Goal: Task Accomplishment & Management: Manage account settings

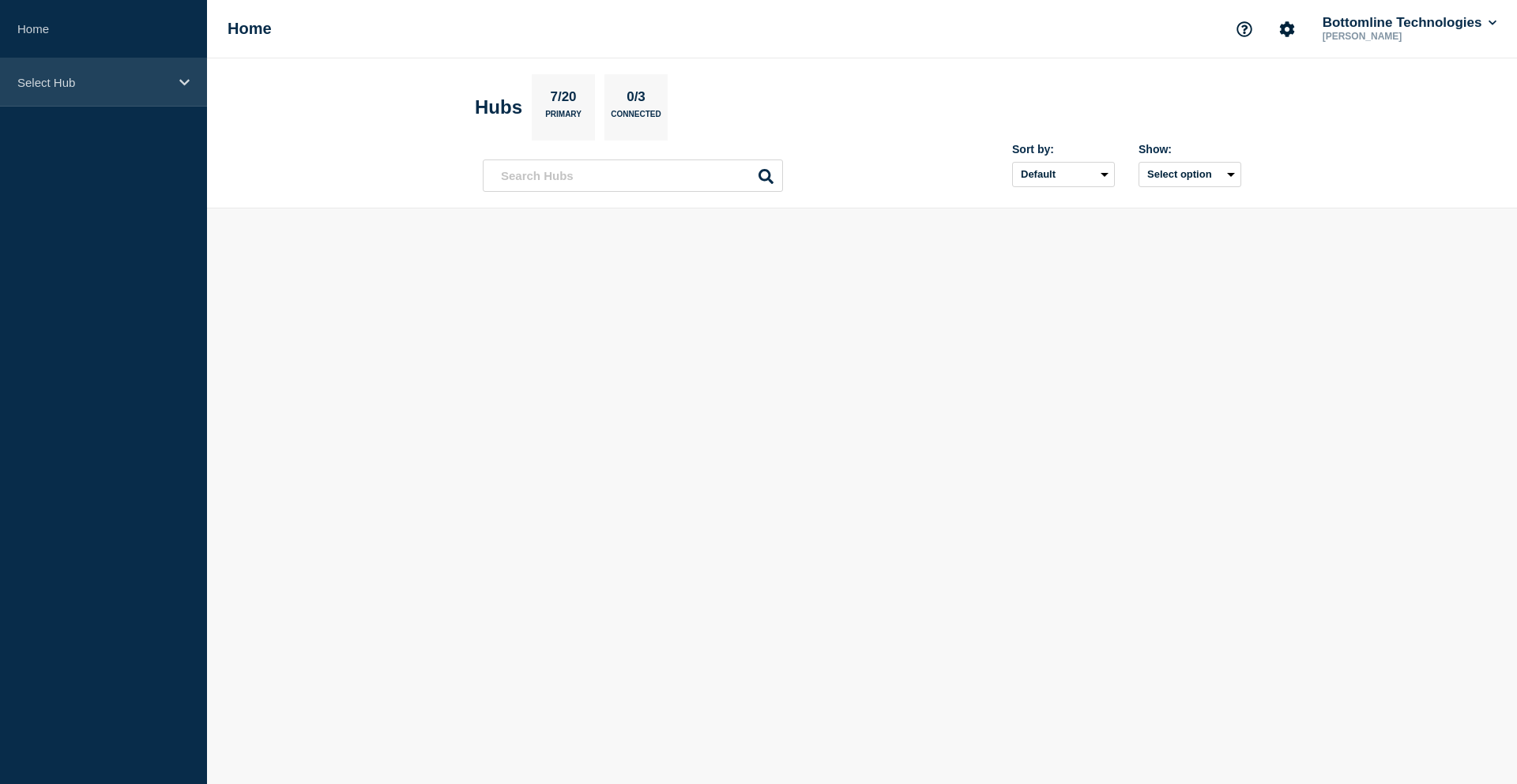
click at [56, 79] on p "Select Hub" at bounding box center [93, 82] width 151 height 14
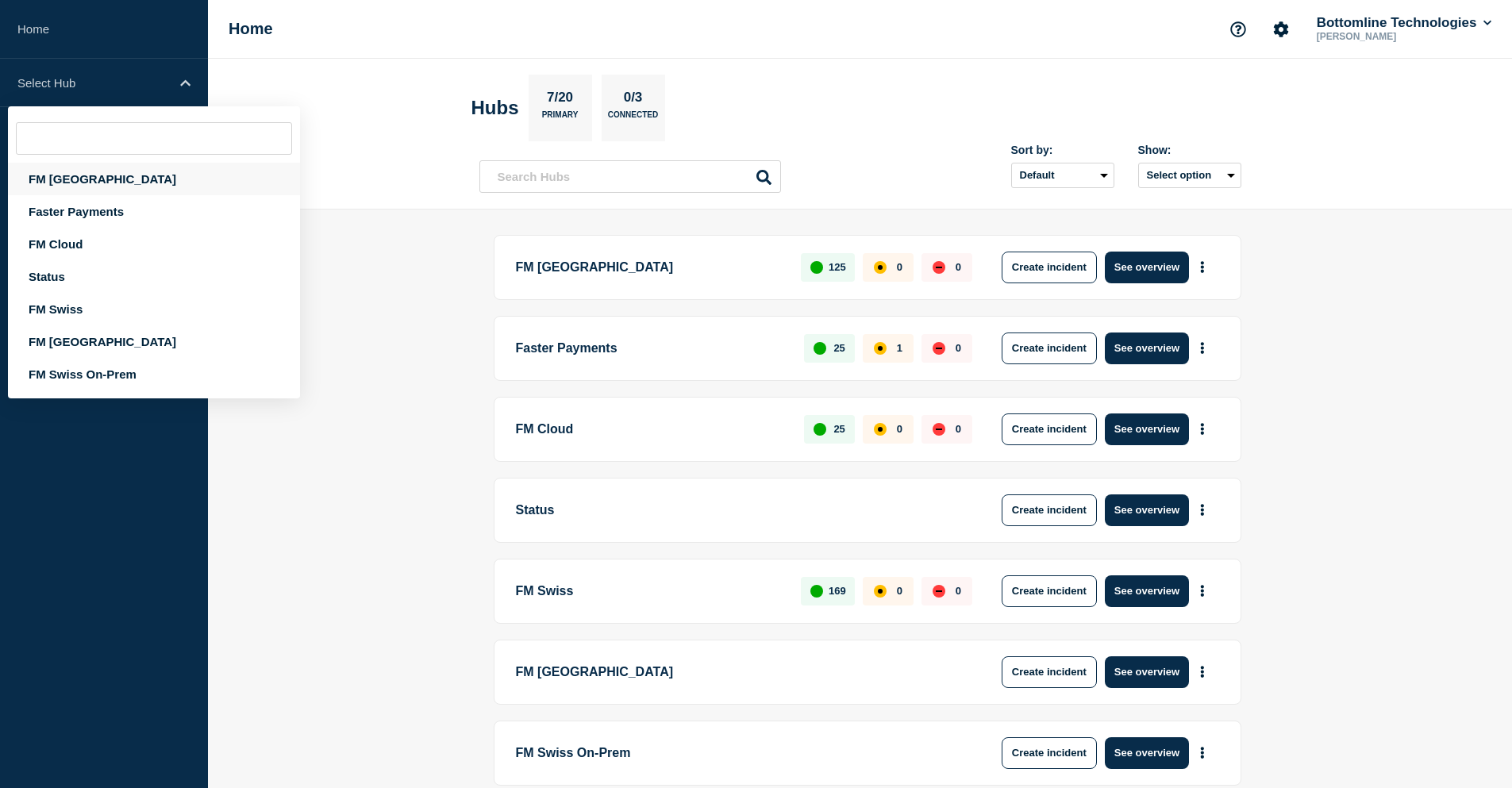
click at [90, 186] on div "FM [GEOGRAPHIC_DATA]" at bounding box center [154, 179] width 292 height 33
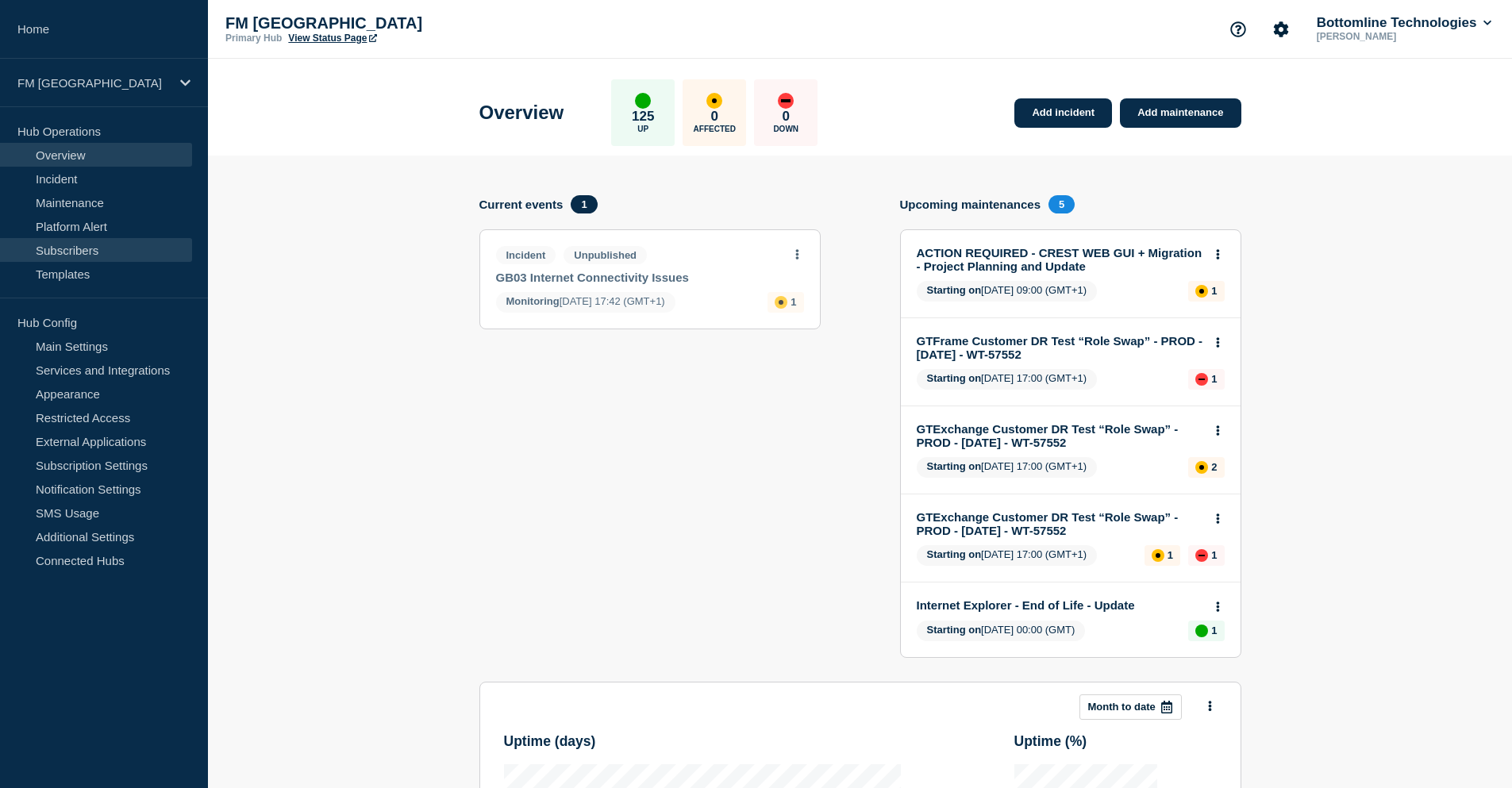
click at [76, 250] on link "Subscribers" at bounding box center [96, 249] width 192 height 24
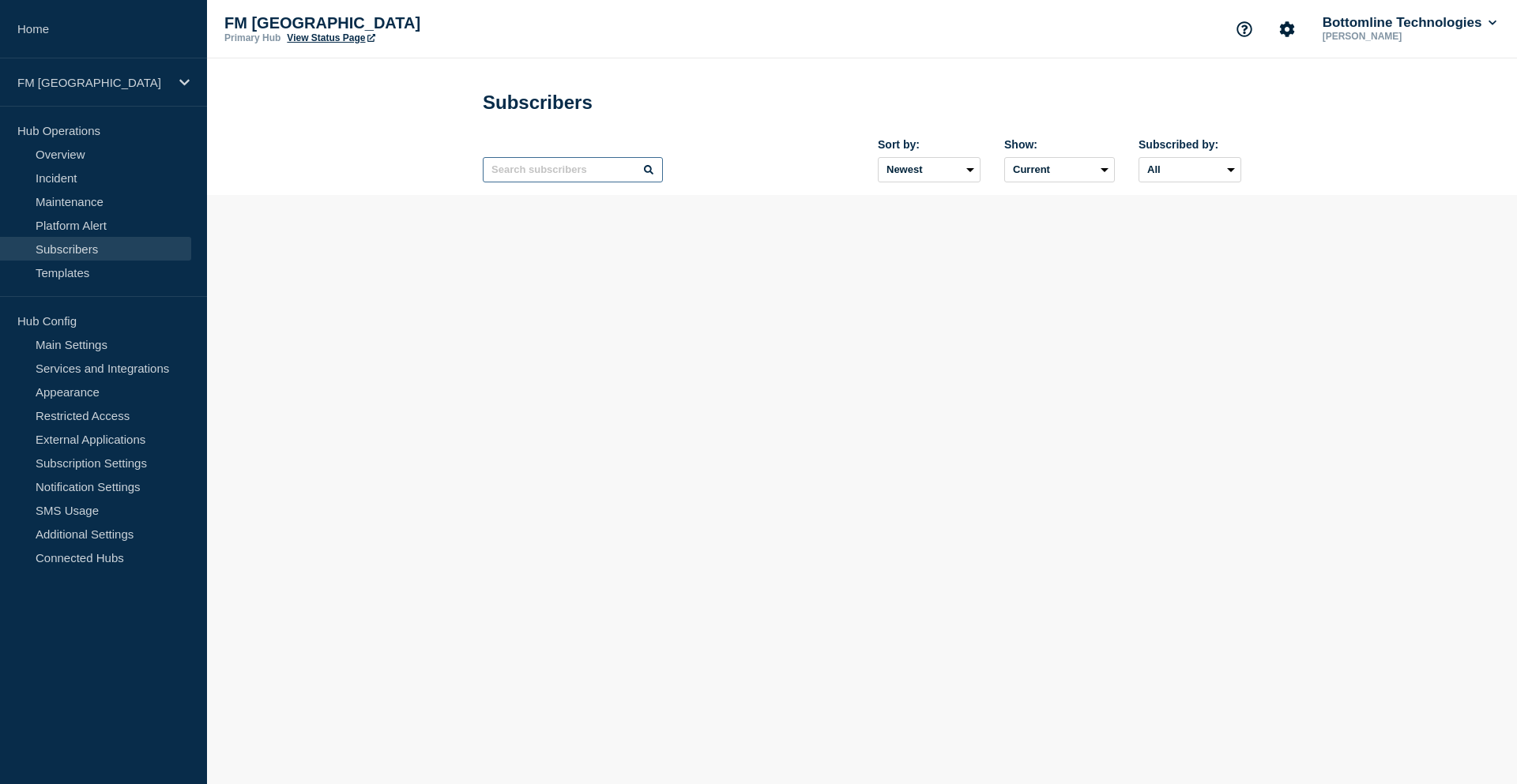
click at [565, 172] on input "text" at bounding box center [572, 169] width 180 height 25
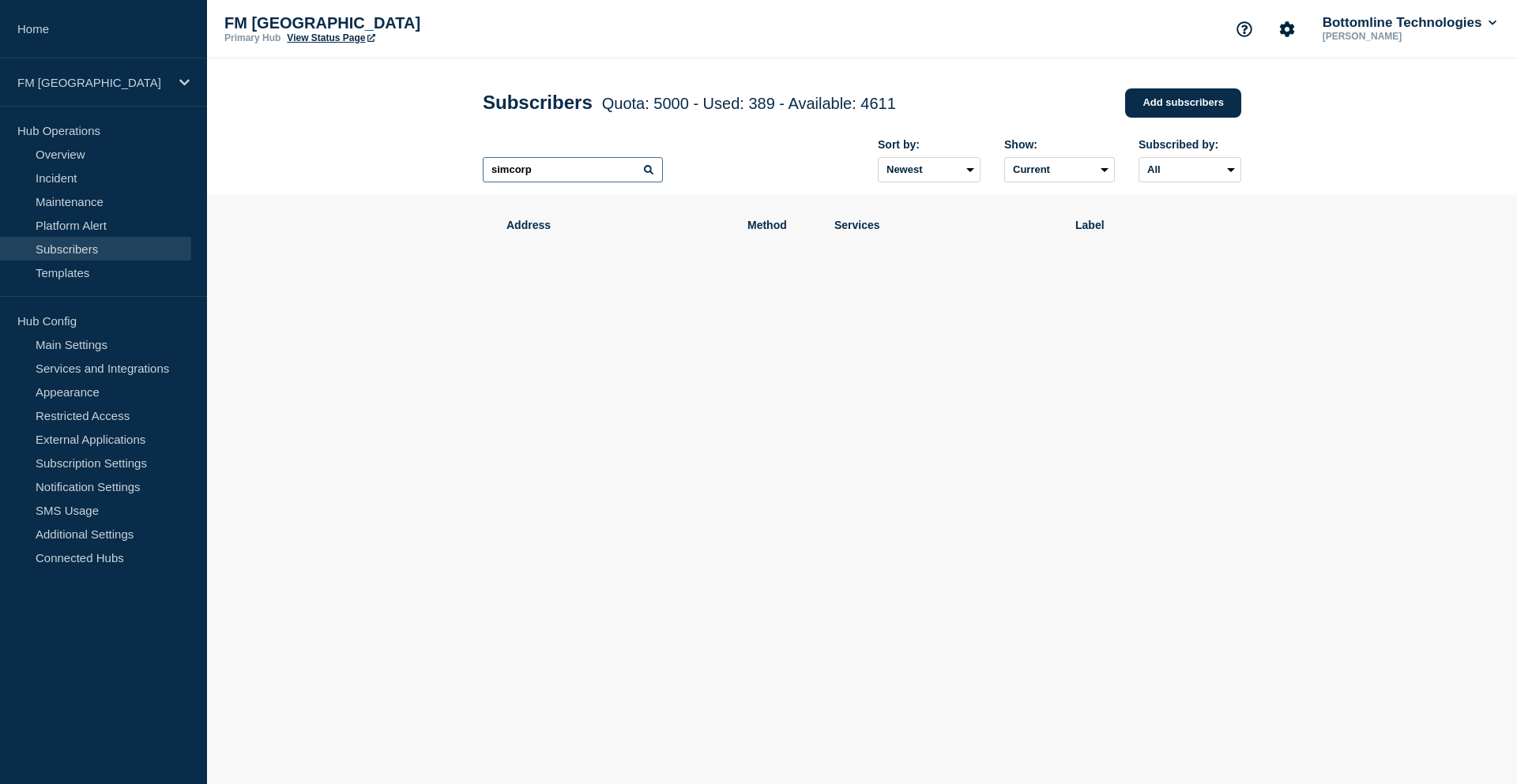
type input "simcorp"
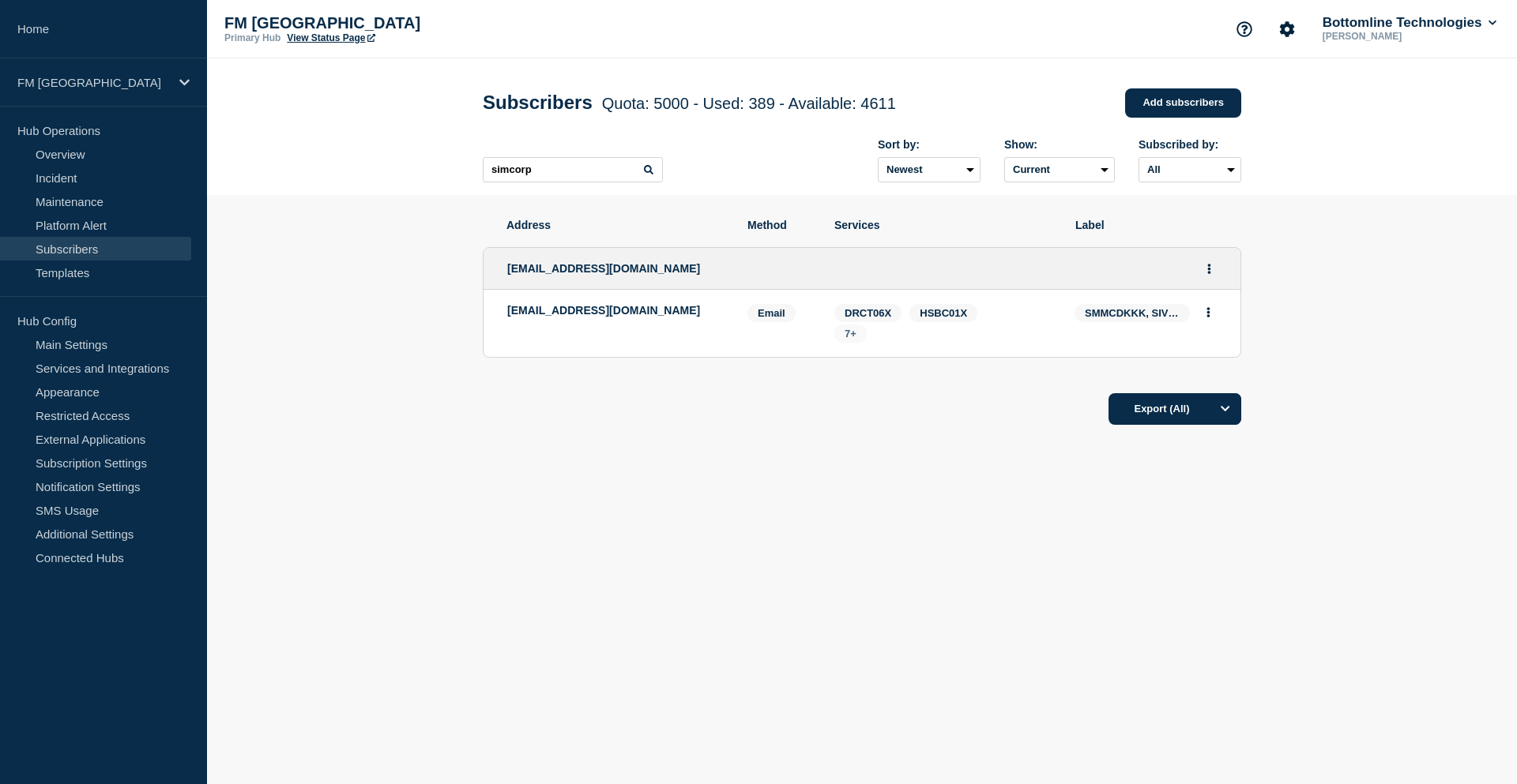
click at [848, 340] on span "7+" at bounding box center [850, 333] width 12 height 12
click at [1210, 274] on icon "Actions" at bounding box center [1210, 268] width 3 height 11
click at [1208, 320] on link "Edit" at bounding box center [1203, 314] width 17 height 12
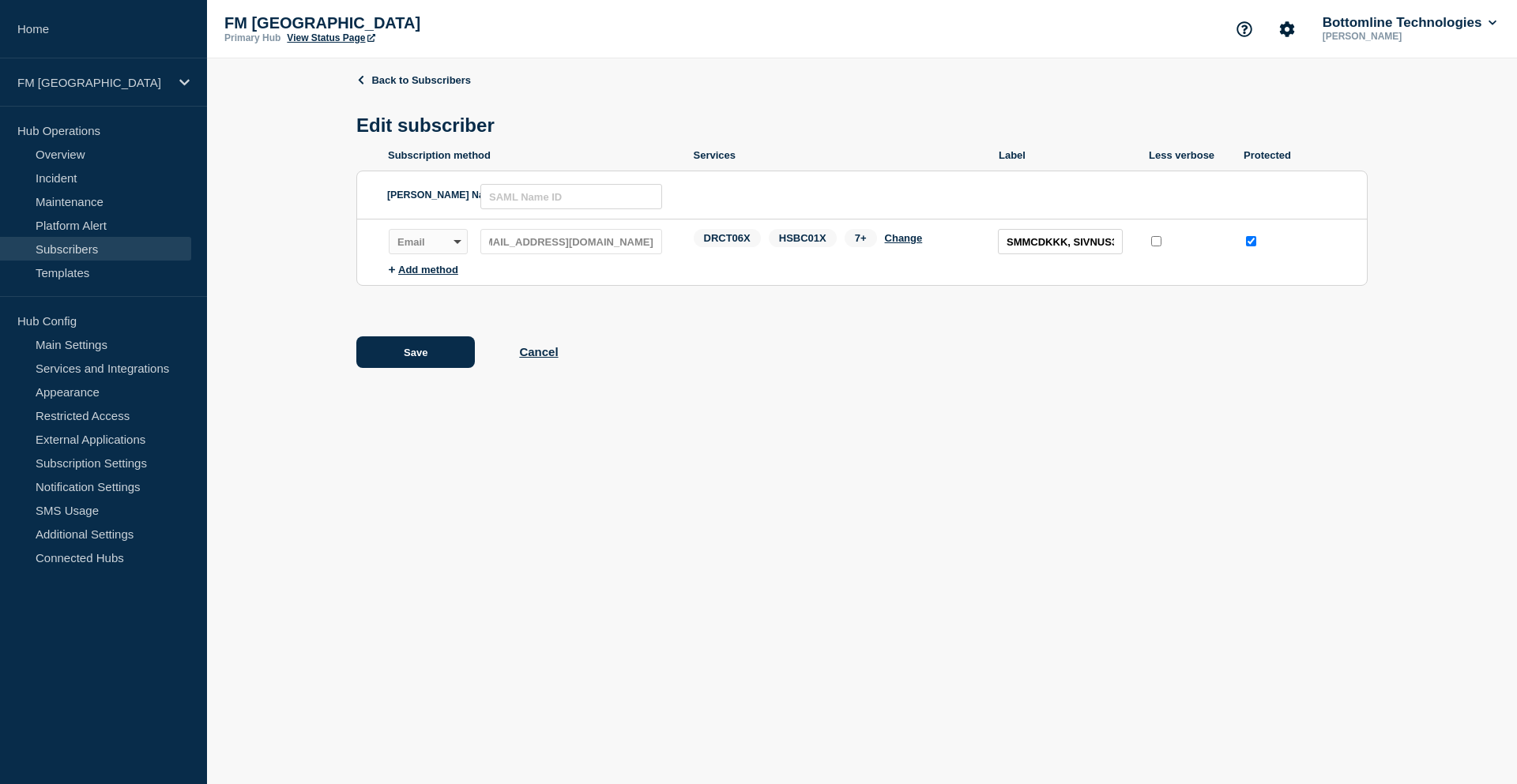
scroll to position [0, 144]
click at [683, 241] on div "Subscription method: Email Webhook Slack Teams Address: [EMAIL_ADDRESS][DOMAIN_…" at bounding box center [878, 242] width 978 height 25
drag, startPoint x: 1009, startPoint y: 240, endPoint x: 1153, endPoint y: 239, distance: 144.0
click at [1153, 239] on div "Subscription method: Email Webhook Slack Teams Address: [EMAIL_ADDRESS][DOMAIN_…" at bounding box center [878, 242] width 978 height 25
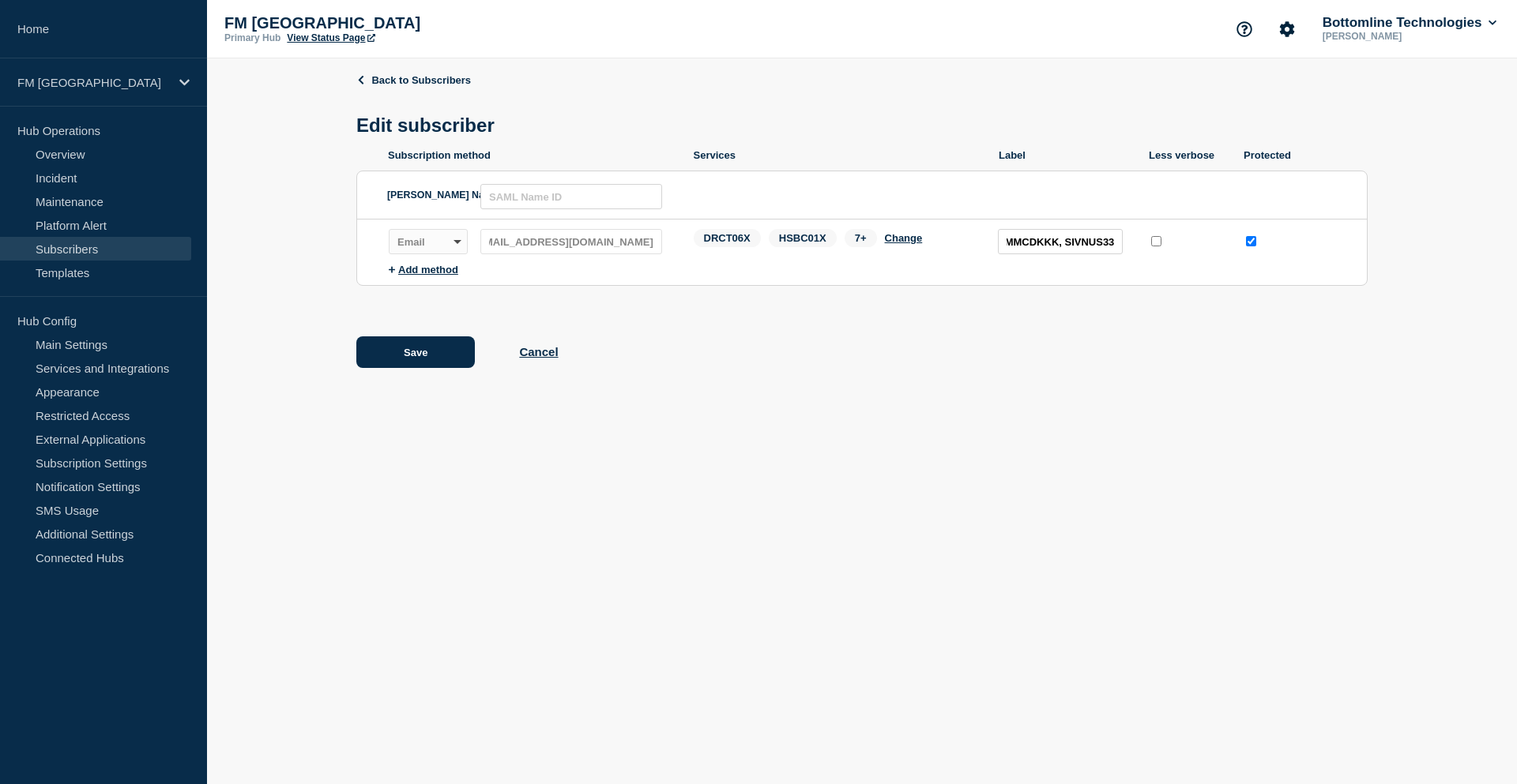
scroll to position [0, 0]
